Goal: Transaction & Acquisition: Download file/media

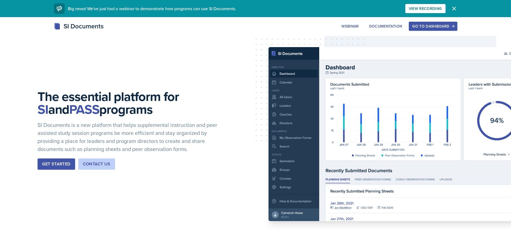
click at [430, 25] on div "Go to Dashboard" at bounding box center [432, 26] width 41 height 4
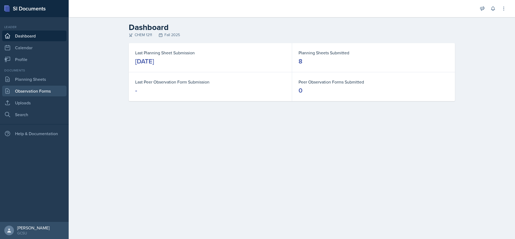
click at [21, 94] on link "Observation Forms" at bounding box center [34, 91] width 64 height 11
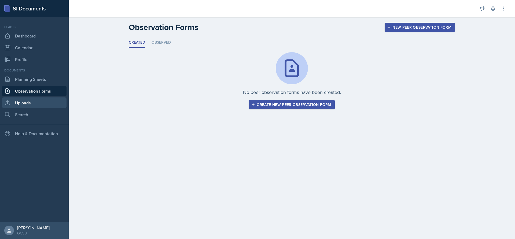
click at [29, 102] on link "Uploads" at bounding box center [34, 103] width 64 height 11
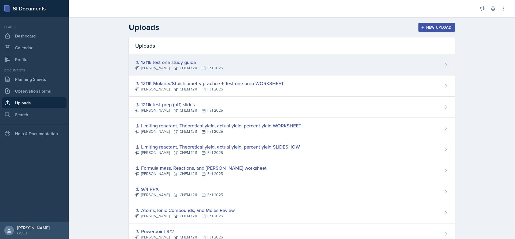
drag, startPoint x: 268, startPoint y: 59, endPoint x: 277, endPoint y: 58, distance: 9.7
click at [267, 58] on div "1211k test one study guide [PERSON_NAME] CHEM 1211 Fall 2025" at bounding box center [292, 64] width 326 height 21
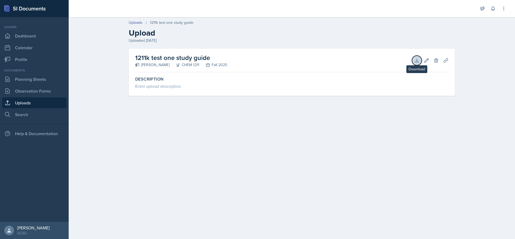
click at [416, 60] on icon at bounding box center [416, 60] width 5 height 5
click at [413, 58] on button "Download" at bounding box center [417, 61] width 10 height 10
